Goal: Information Seeking & Learning: Check status

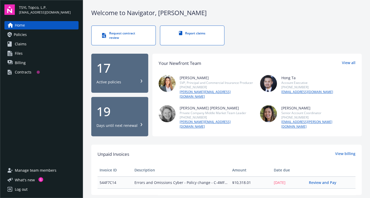
click at [26, 72] on div "Contracts" at bounding box center [23, 72] width 17 height 8
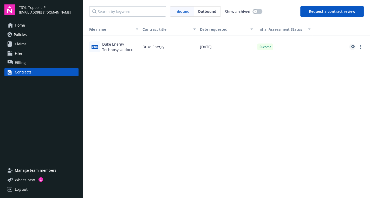
click at [352, 47] on icon "preview" at bounding box center [353, 46] width 4 height 3
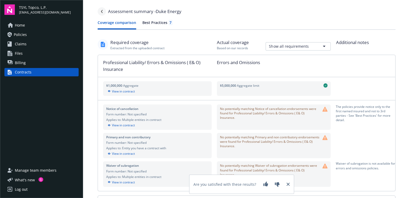
click at [100, 12] on icon "Navigate back" at bounding box center [101, 11] width 3 height 3
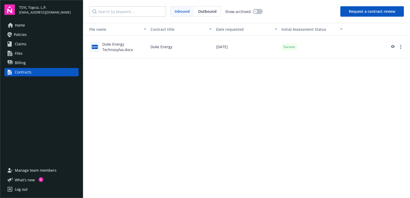
click at [20, 35] on span "Policies" at bounding box center [20, 34] width 13 height 8
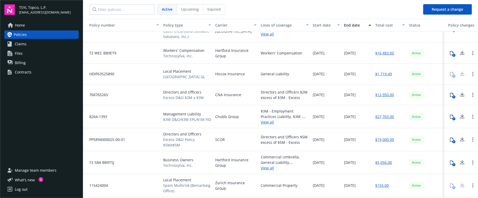
scroll to position [26, 0]
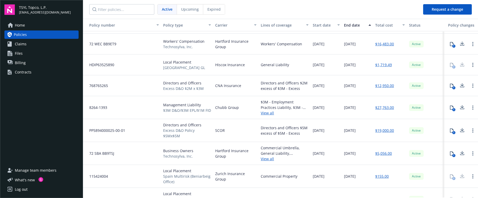
click at [267, 111] on link "View all" at bounding box center [285, 112] width 48 height 5
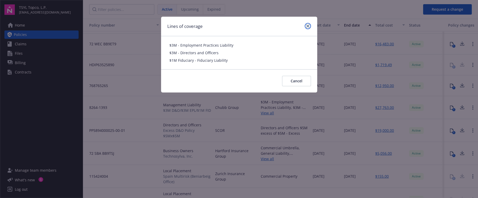
click at [306, 25] on icon "close" at bounding box center [307, 25] width 3 height 3
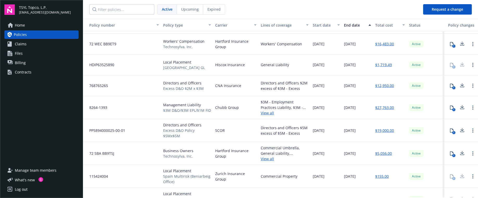
click at [267, 113] on link "View all" at bounding box center [285, 112] width 48 height 5
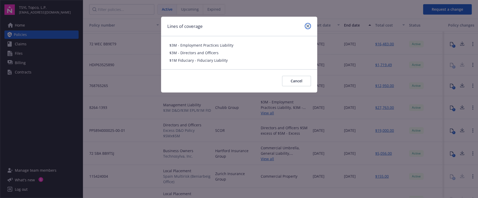
click at [308, 26] on icon "close" at bounding box center [307, 25] width 3 height 3
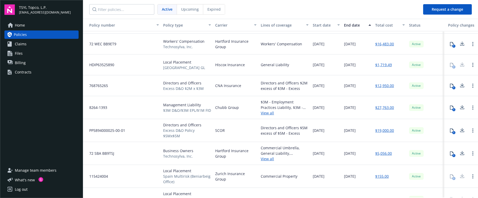
click at [360, 125] on div "ESN0240043052 Local Placement [GEOGRAPHIC_DATA] - GL/$2M Tech & Cyber (Heartlan…" at bounding box center [298, 182] width 430 height 354
click at [338, 91] on div "[DATE]" at bounding box center [326, 85] width 31 height 21
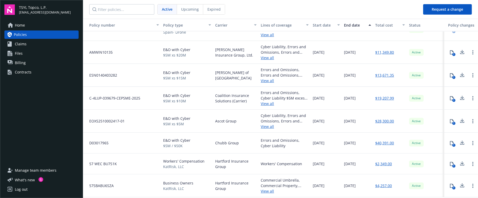
scroll to position [207, 0]
click at [27, 72] on div "Contracts" at bounding box center [23, 72] width 17 height 8
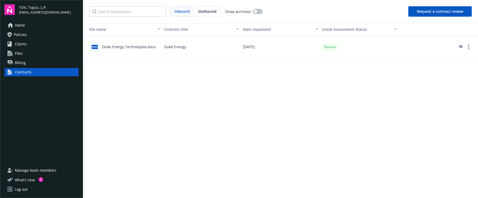
click at [130, 46] on div "Duke Energy Technosylva.docx" at bounding box center [128, 46] width 53 height 5
click at [370, 46] on icon "preview" at bounding box center [461, 46] width 4 height 3
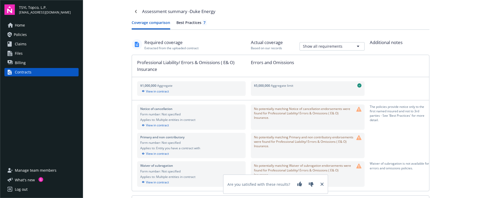
click at [24, 71] on div "Contracts" at bounding box center [23, 72] width 17 height 8
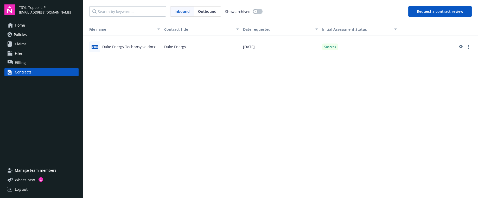
click at [370, 12] on button "Request a contract review" at bounding box center [440, 11] width 64 height 10
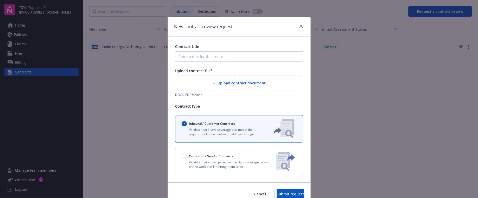
scroll to position [24, 0]
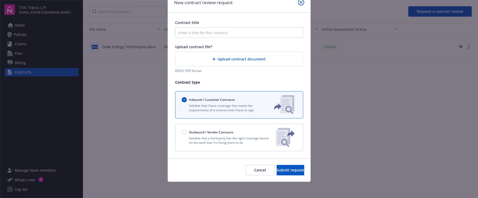
click at [300, 3] on icon "close" at bounding box center [301, 2] width 3 height 3
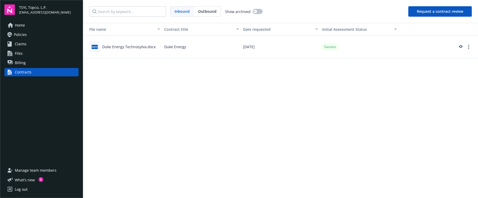
click at [22, 61] on span "Billing" at bounding box center [20, 63] width 11 height 8
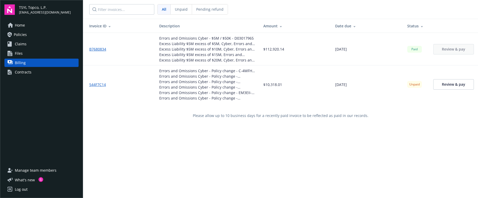
click at [20, 34] on span "Policies" at bounding box center [20, 34] width 13 height 8
